Goal: Complete application form

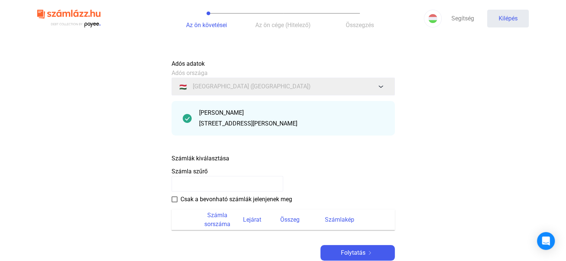
click at [189, 119] on img at bounding box center [187, 118] width 9 height 9
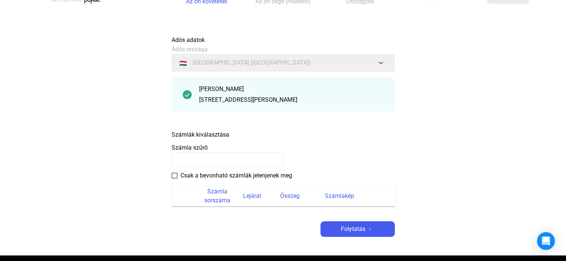
scroll to position [26, 0]
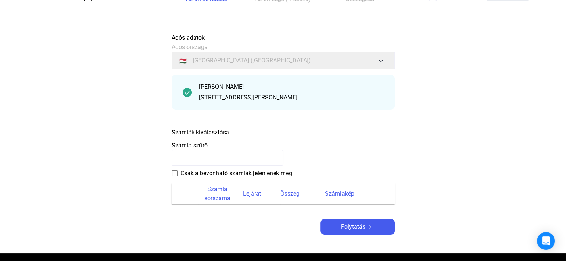
click at [181, 157] on input at bounding box center [227, 158] width 112 height 16
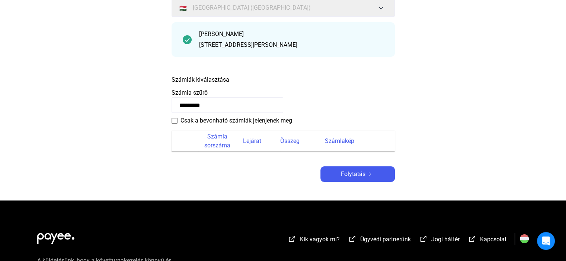
scroll to position [82, 0]
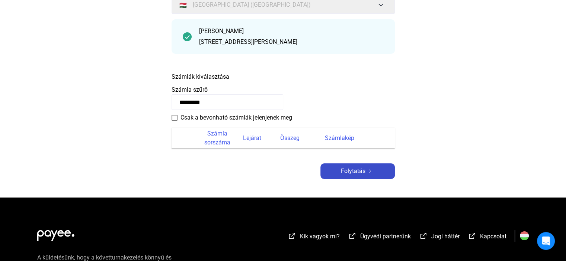
type input "*********"
click at [350, 174] on font "Folytatás" at bounding box center [353, 171] width 25 height 7
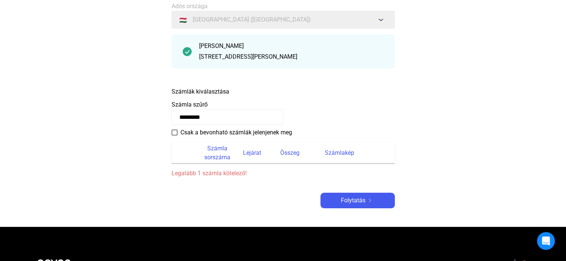
scroll to position [66, 0]
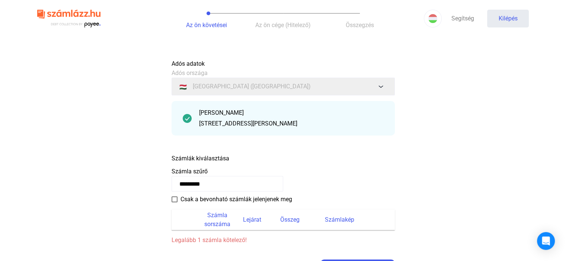
scroll to position [15, 0]
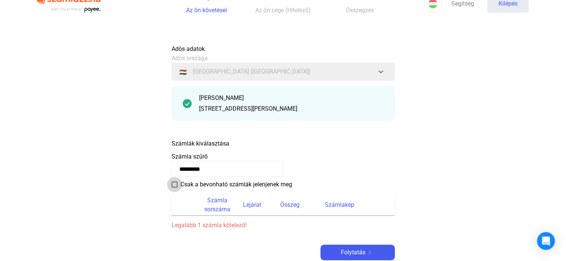
click at [173, 186] on span at bounding box center [174, 185] width 6 height 6
click at [357, 252] on font "Folytatás" at bounding box center [353, 252] width 25 height 7
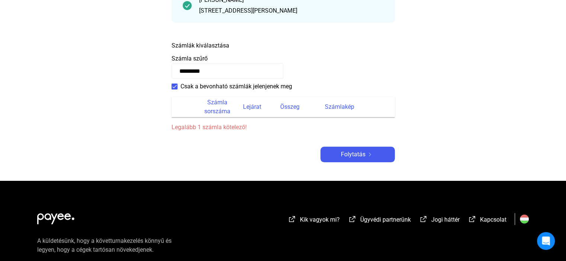
scroll to position [113, 0]
click at [222, 112] on font "Számla sorszáma" at bounding box center [217, 107] width 26 height 16
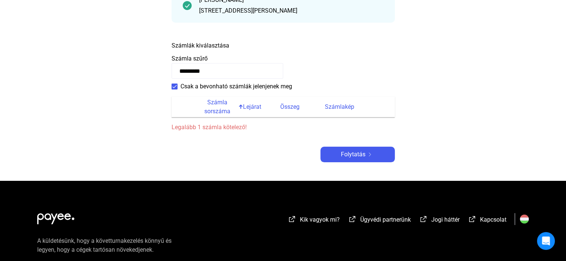
click at [222, 112] on font "Számla sorszáma" at bounding box center [217, 107] width 26 height 16
click at [283, 128] on span "Legalább 1 számla kötelező!" at bounding box center [282, 127] width 223 height 9
click at [248, 107] on font "Lejárat" at bounding box center [252, 106] width 18 height 7
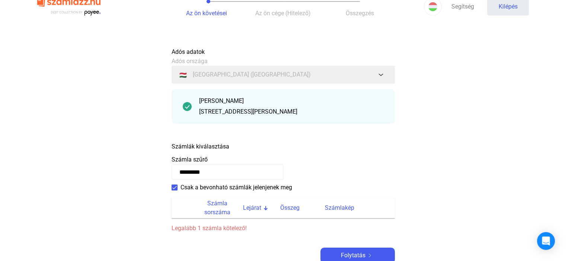
scroll to position [0, 0]
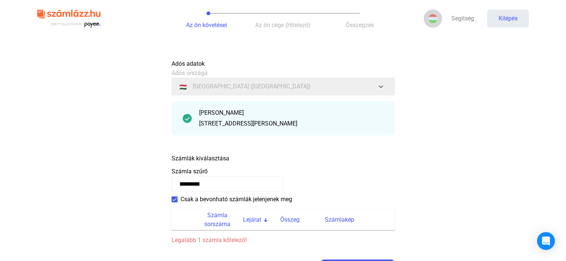
click at [434, 16] on img at bounding box center [432, 18] width 9 height 9
click at [434, 17] on div at bounding box center [283, 130] width 566 height 261
click at [461, 17] on font "Segítség" at bounding box center [462, 18] width 23 height 7
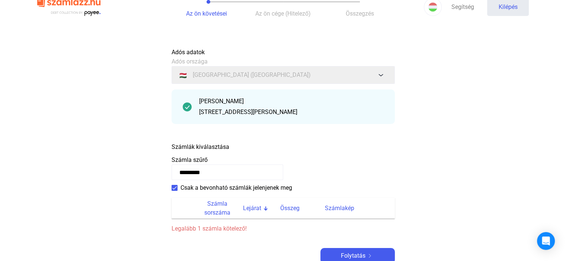
scroll to position [12, 0]
click at [219, 212] on font "Számla sorszáma" at bounding box center [217, 208] width 26 height 16
click at [219, 205] on font "Számla sorszáma" at bounding box center [217, 208] width 26 height 16
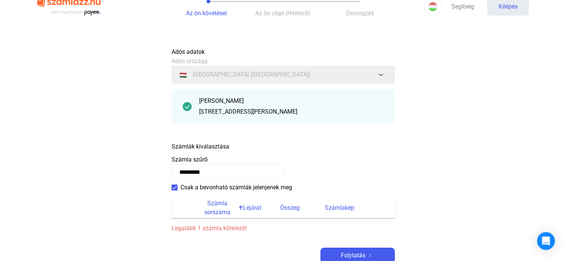
click at [219, 205] on font "Számla sorszáma" at bounding box center [217, 208] width 26 height 16
drag, startPoint x: 219, startPoint y: 205, endPoint x: 124, endPoint y: 199, distance: 95.8
click at [124, 199] on main "Automatikusan mentve Adós adatok Adós országa 🇭🇺 [GEOGRAPHIC_DATA] ([GEOGRAPHIC…" at bounding box center [283, 163] width 566 height 238
click at [218, 211] on font "Számla sorszáma" at bounding box center [217, 208] width 26 height 16
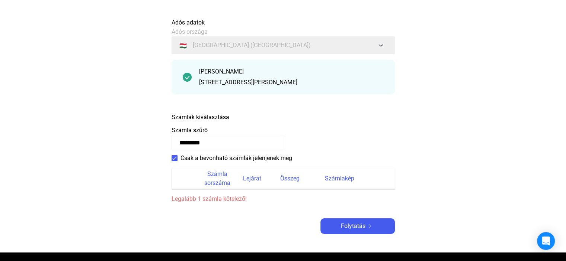
scroll to position [47, 0]
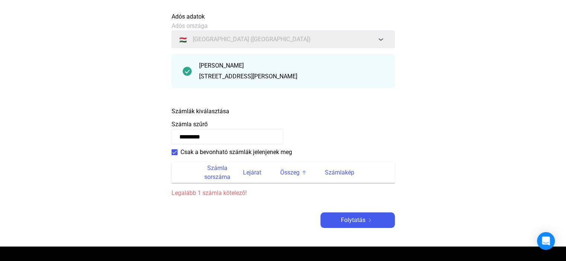
click at [309, 168] on div "Összeg" at bounding box center [302, 172] width 45 height 9
click at [347, 174] on font "Számlakép" at bounding box center [339, 172] width 29 height 7
click at [195, 153] on font "Csak a bevonható számlák jelenjenek meg" at bounding box center [236, 152] width 112 height 7
click at [178, 151] on label "Csak a bevonható számlák jelenjenek meg" at bounding box center [231, 152] width 120 height 9
